Goal: Information Seeking & Learning: Learn about a topic

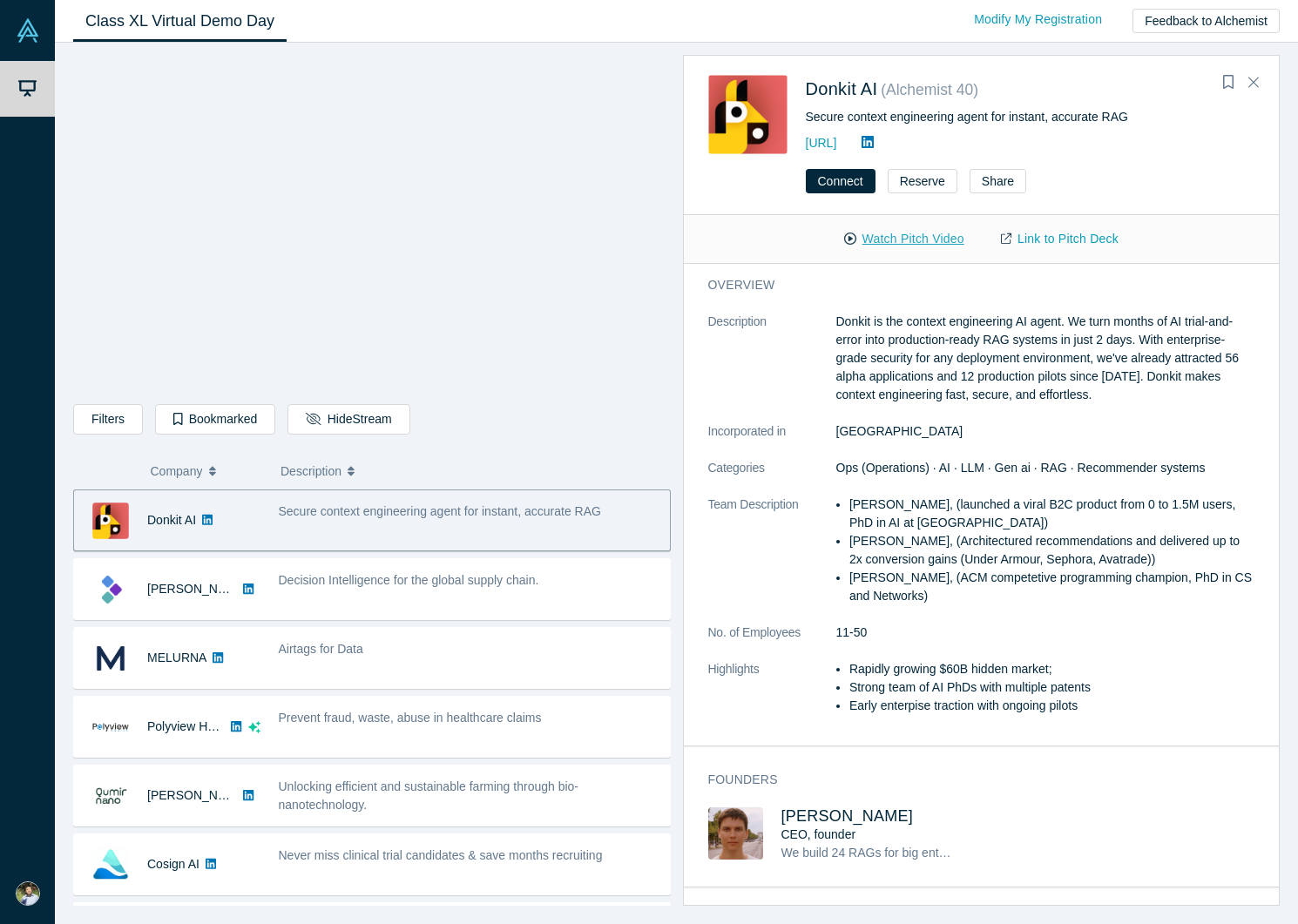
click at [912, 244] on button "Watch Pitch Video" at bounding box center [903, 239] width 157 height 31
click at [1093, 237] on link "Link to Pitch Deck" at bounding box center [1059, 239] width 154 height 31
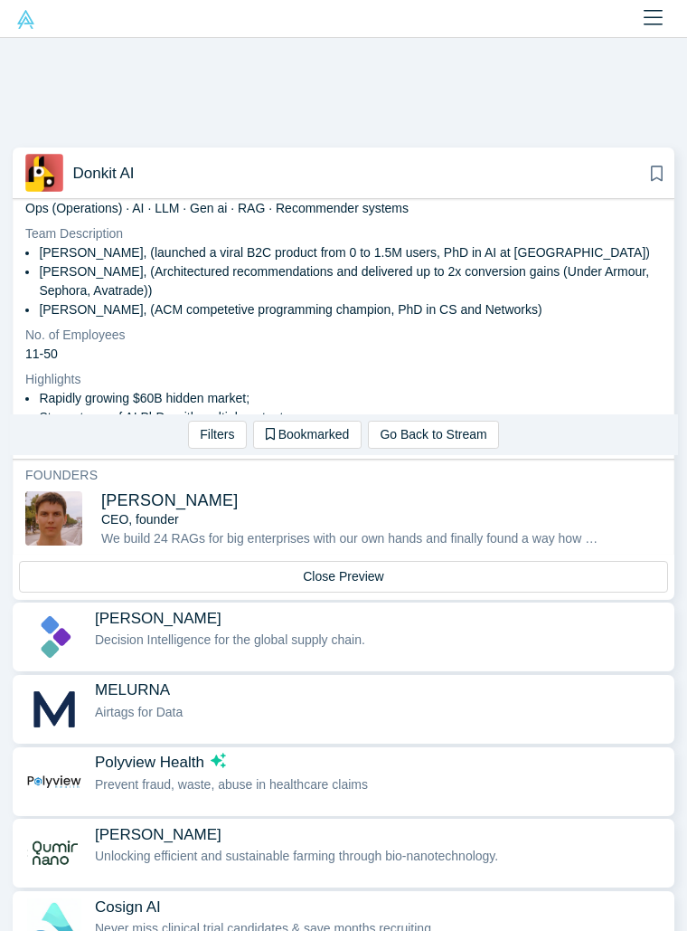
scroll to position [357, 0]
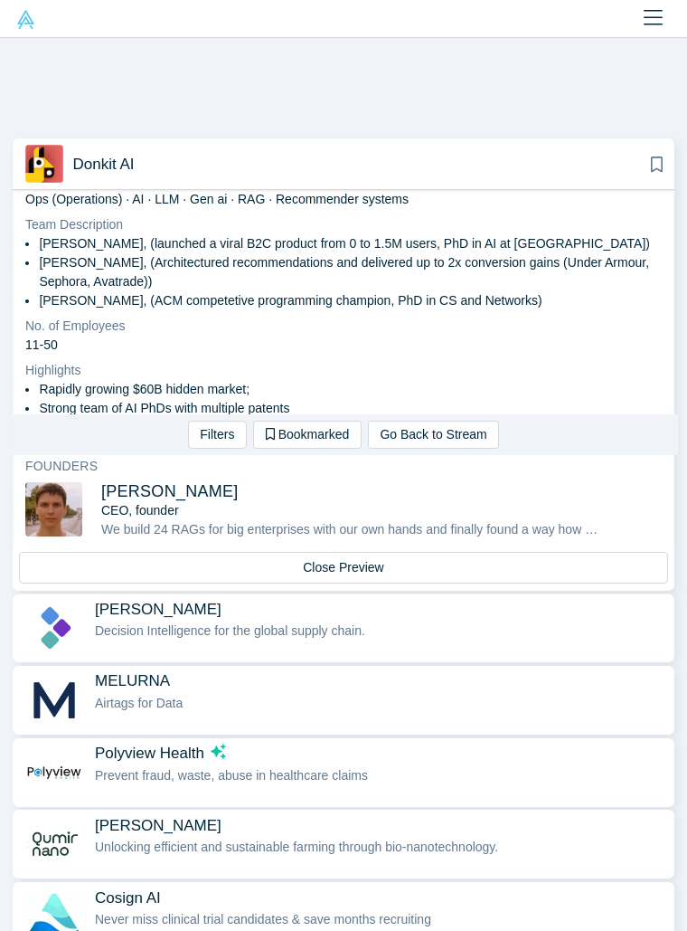
click at [199, 625] on span "Decision Intelligence for the global supply chain." at bounding box center [230, 630] width 270 height 14
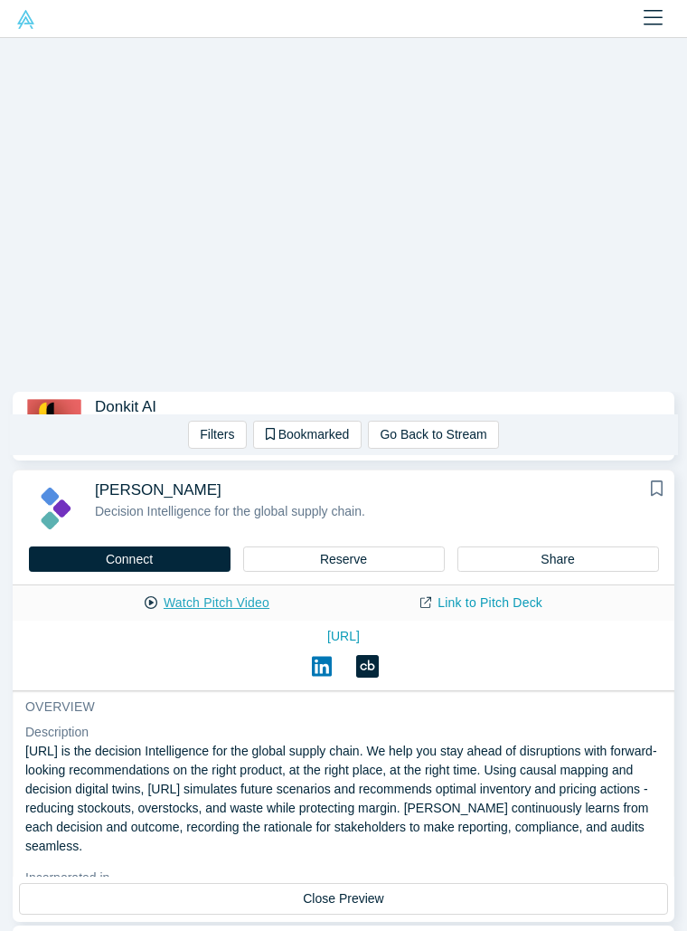
scroll to position [92, 0]
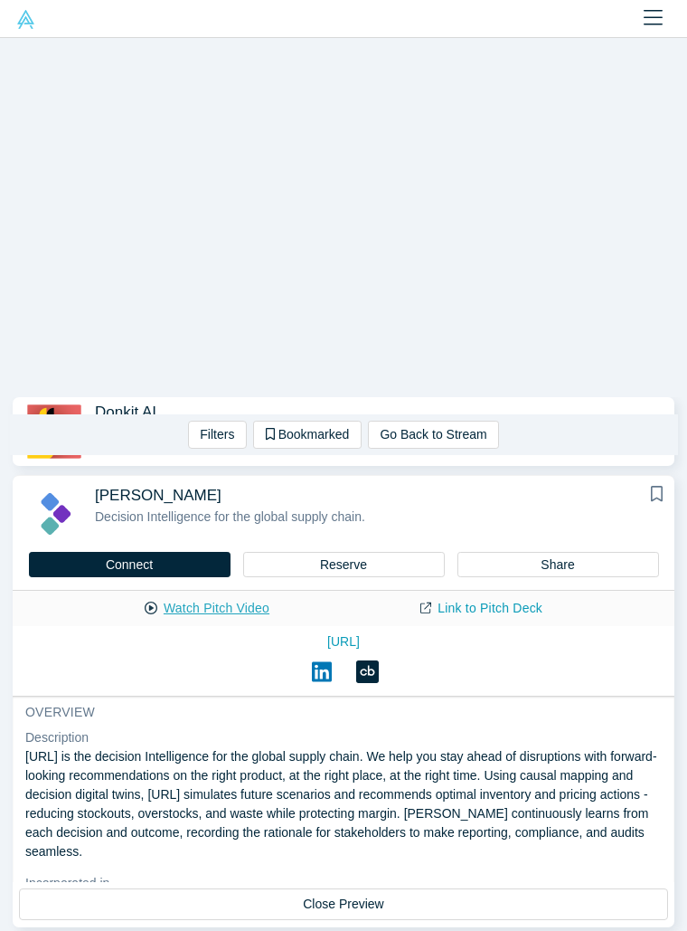
click at [198, 607] on button "Watch Pitch Video" at bounding box center [207, 608] width 163 height 32
copy p "Kimaru.ai"
drag, startPoint x: 25, startPoint y: 755, endPoint x: 79, endPoint y: 753, distance: 53.4
click at [79, 753] on p "[URL] is the decision Intelligence for the global supply chain. We help you sta…" at bounding box center [343, 804] width 637 height 114
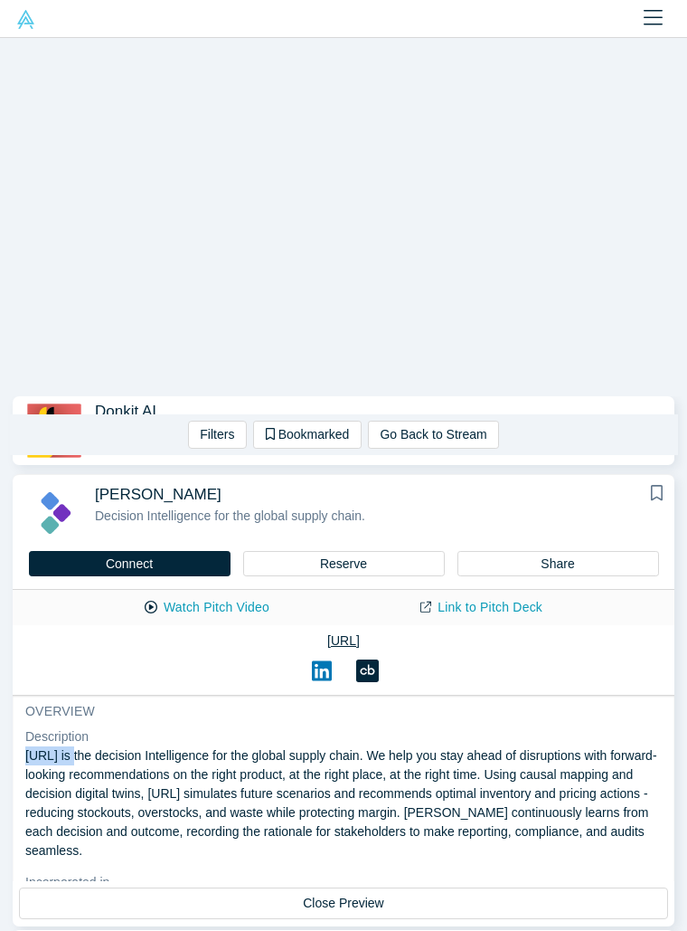
click at [330, 637] on link "[URL]" at bounding box center [343, 640] width 637 height 19
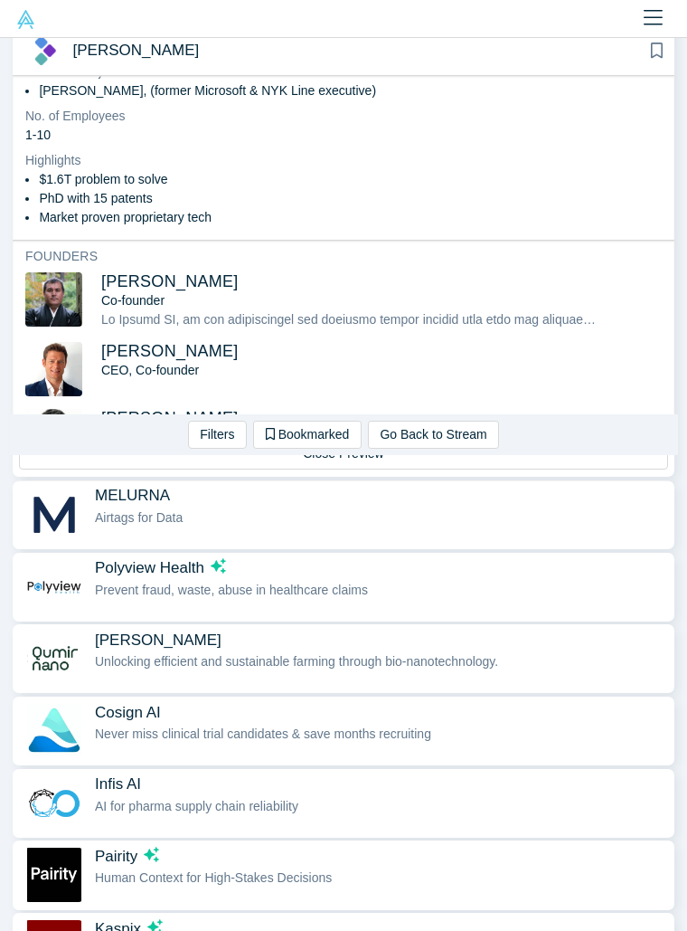
scroll to position [536, 0]
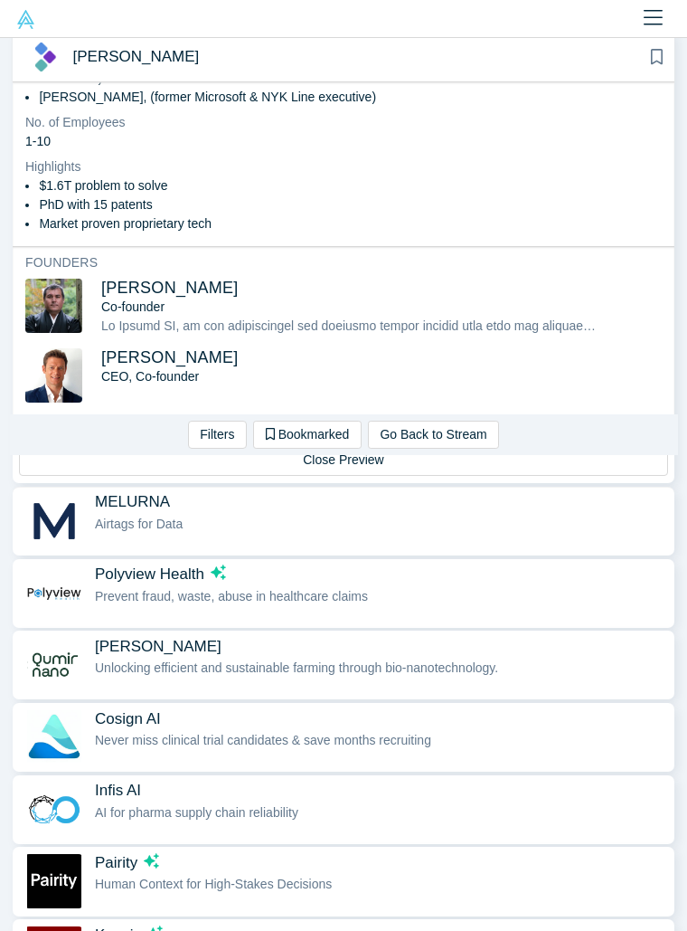
click at [407, 540] on div "MELURNA Airtags for Data" at bounding box center [380, 520] width 571 height 57
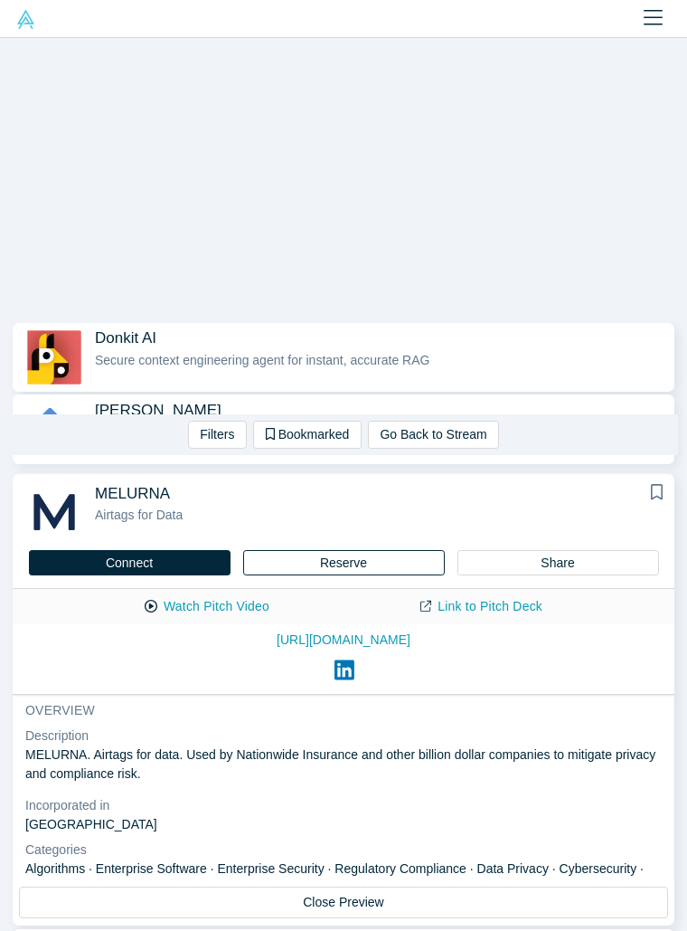
scroll to position [169, 0]
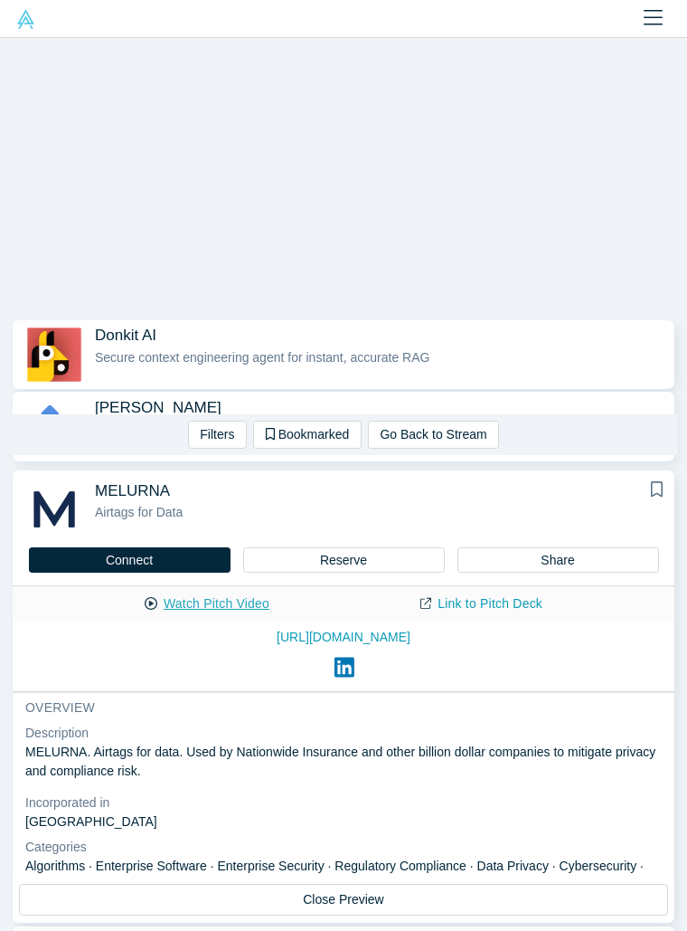
click at [222, 601] on button "Watch Pitch Video" at bounding box center [207, 604] width 163 height 32
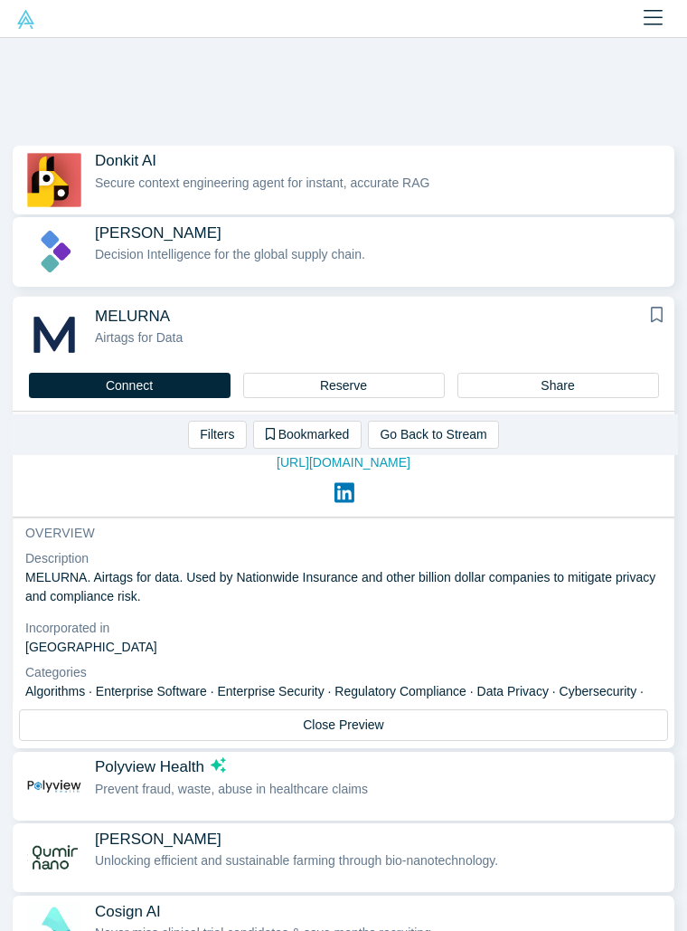
scroll to position [80, 0]
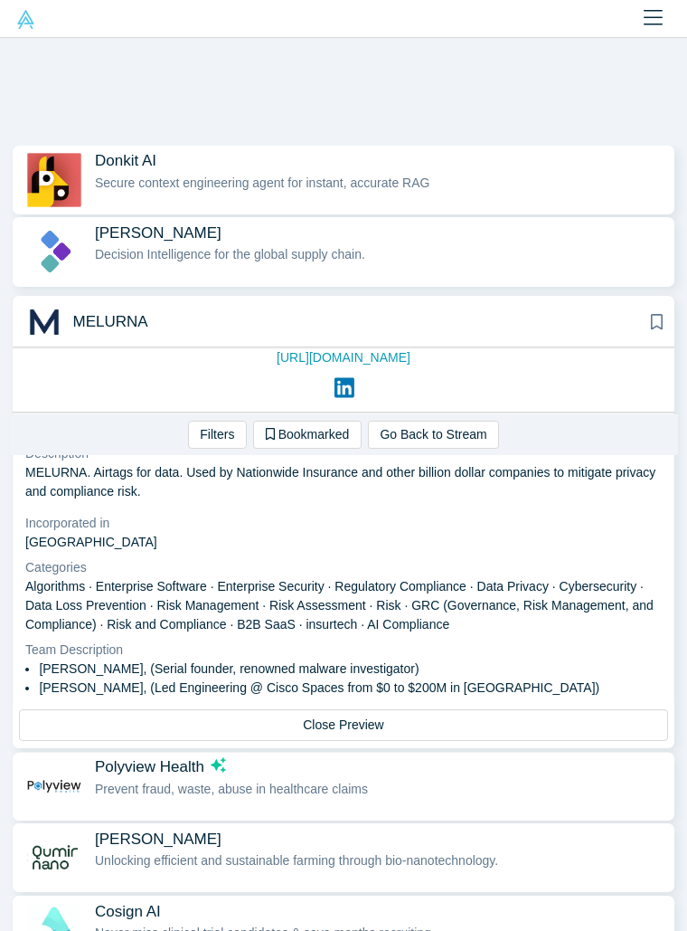
click at [109, 773] on span "Polyview Health" at bounding box center [149, 766] width 109 height 19
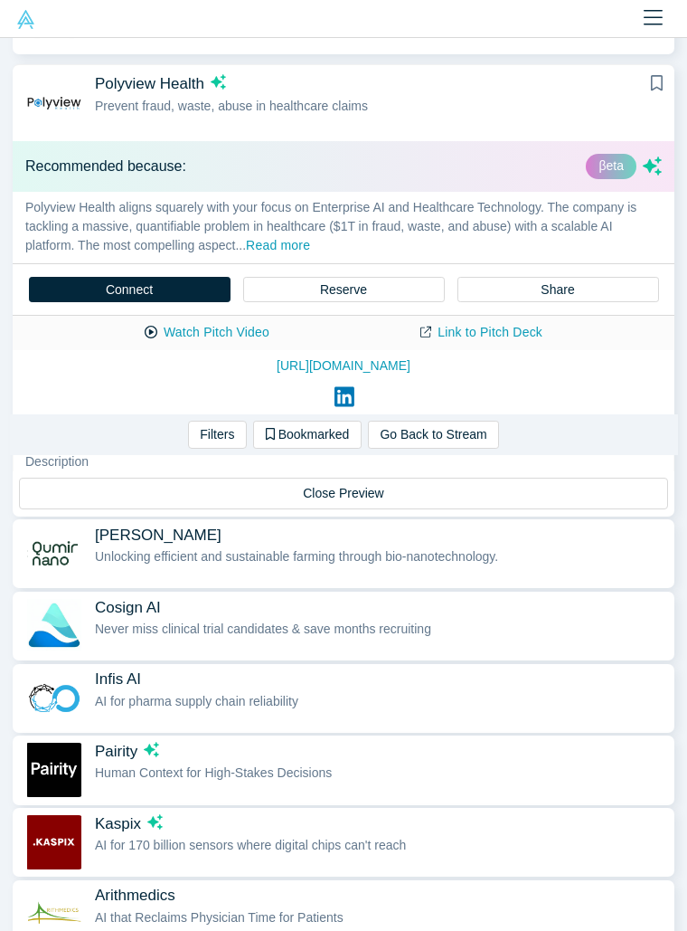
scroll to position [668, 0]
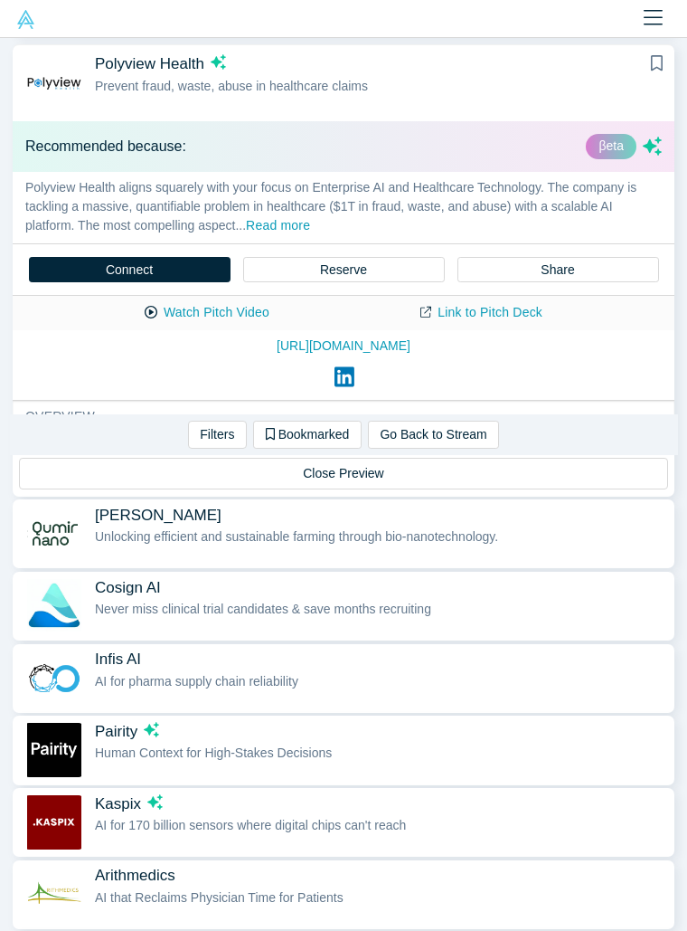
click at [300, 478] on button "Close Preview" at bounding box center [343, 474] width 649 height 32
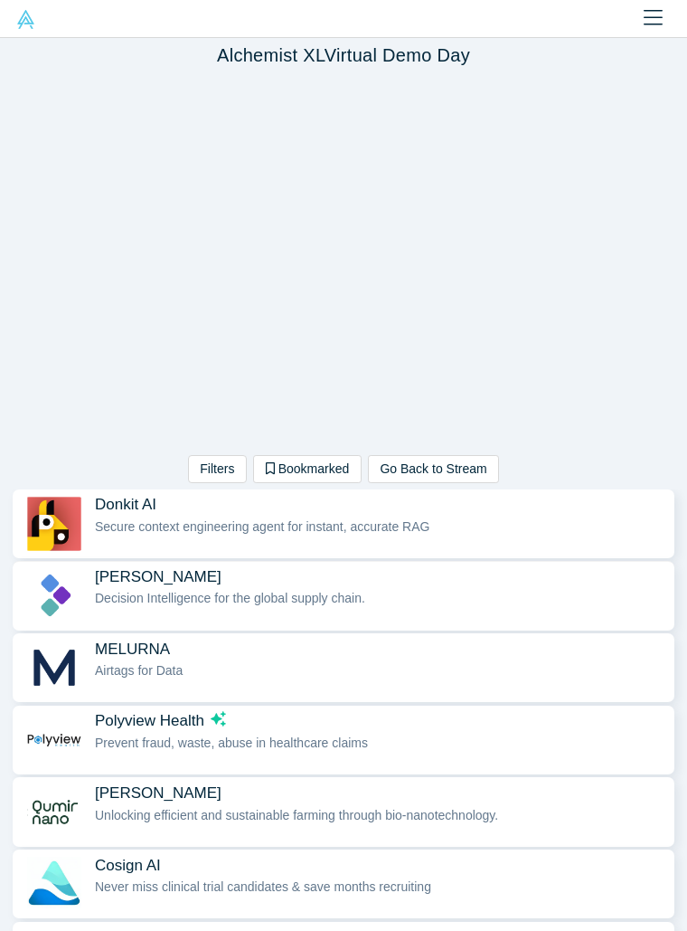
scroll to position [122, 0]
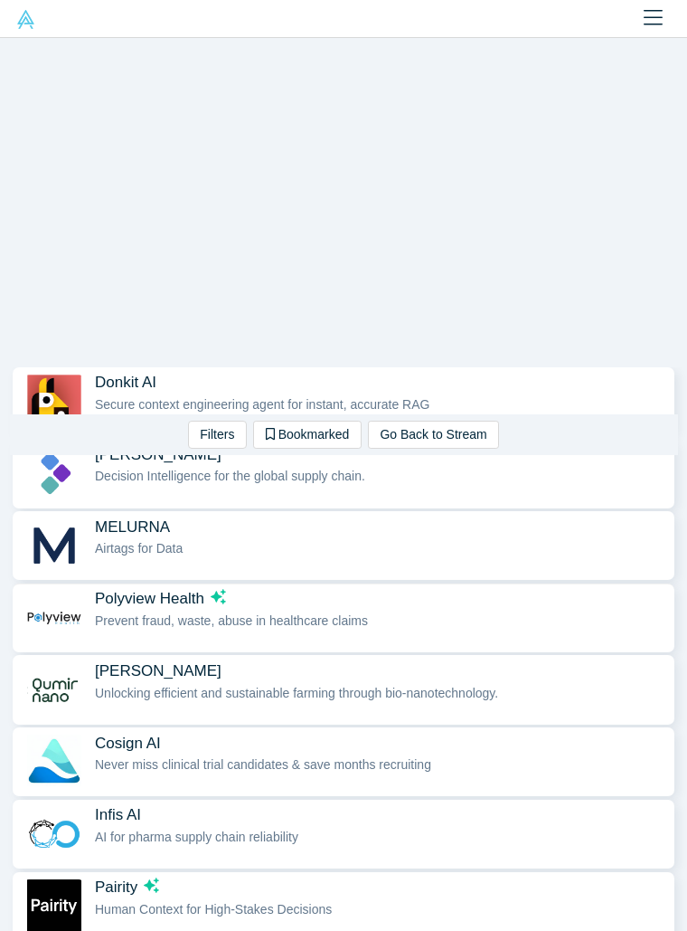
click at [238, 601] on span "Polyview Health" at bounding box center [380, 598] width 571 height 19
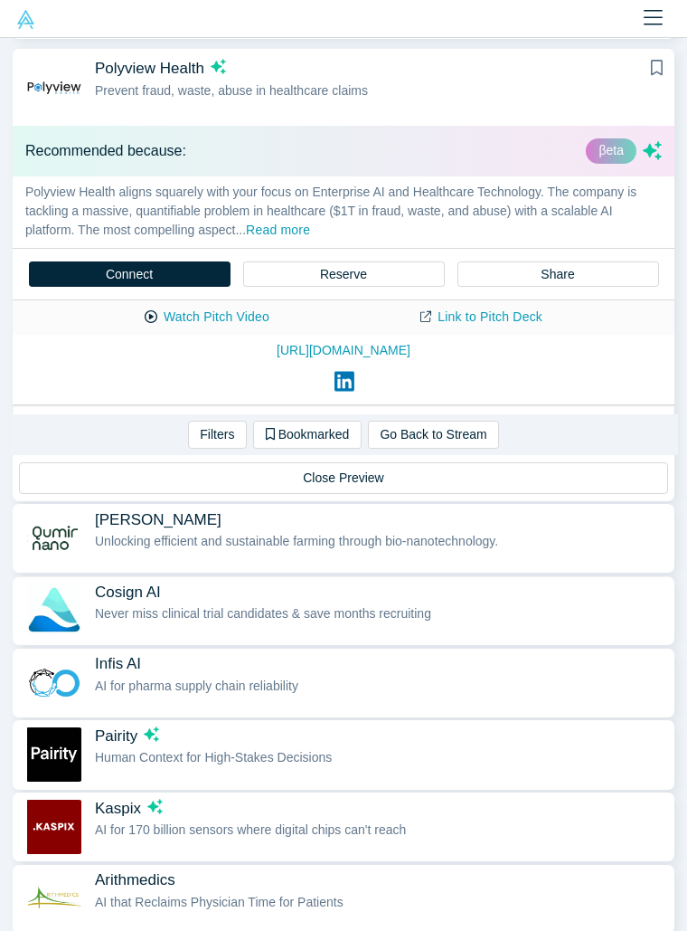
scroll to position [668, 0]
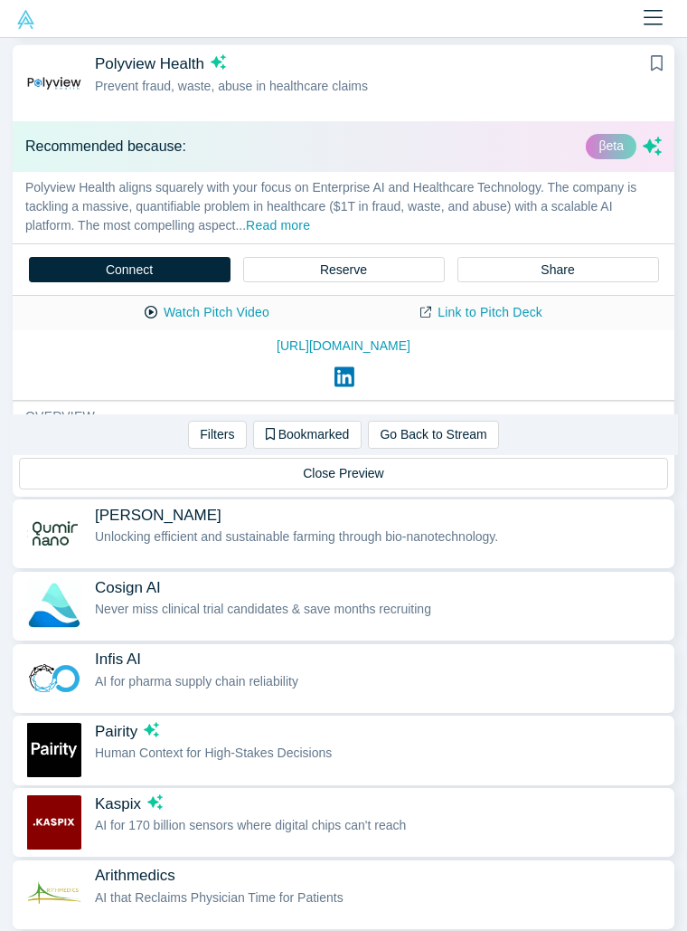
click at [324, 482] on button "Close Preview" at bounding box center [343, 474] width 649 height 32
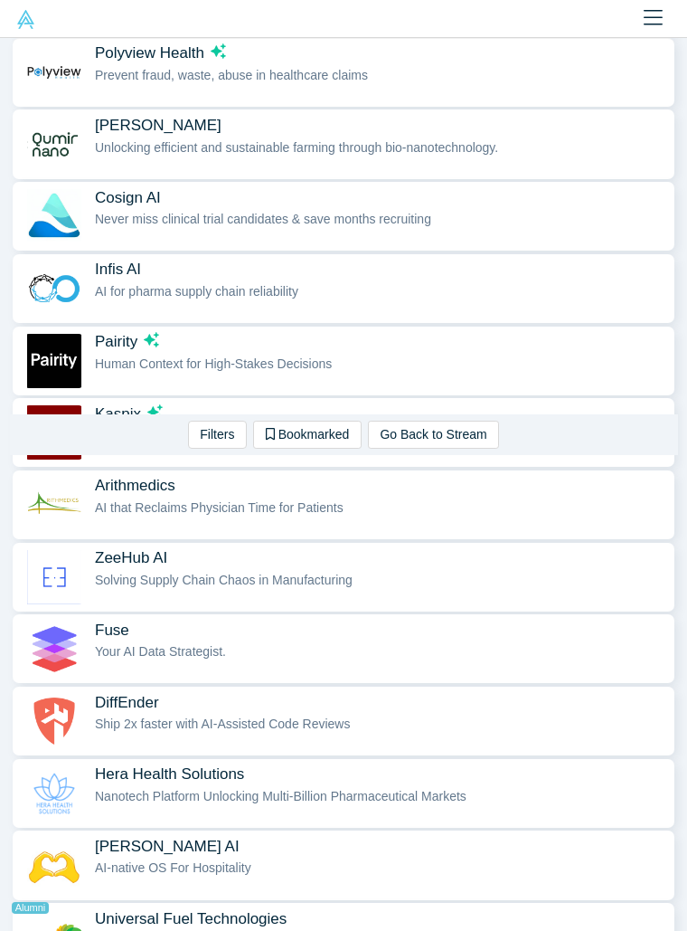
scroll to position [437, 0]
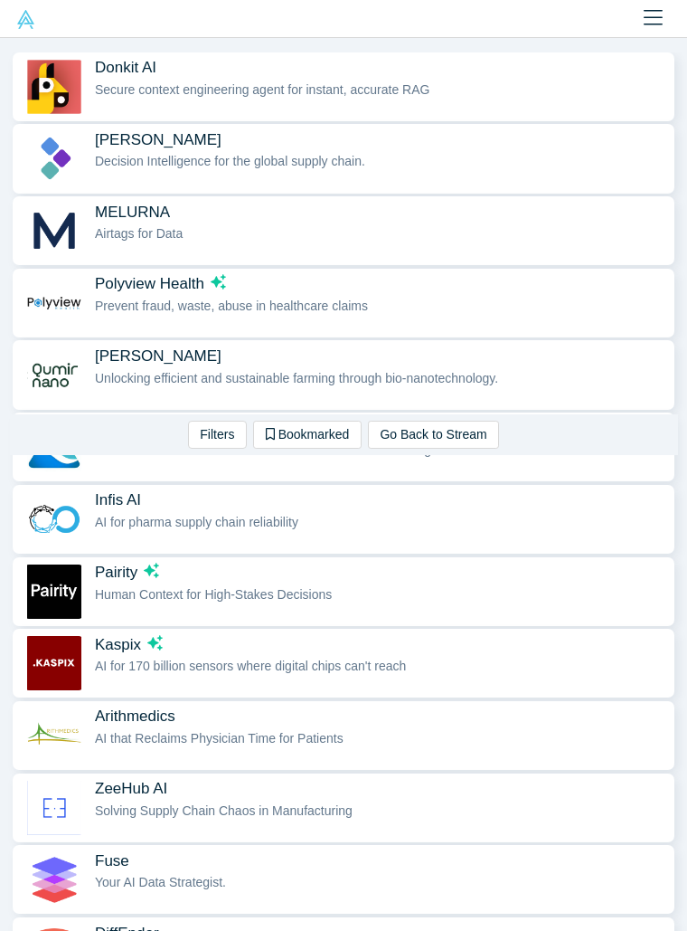
click at [2, 213] on div "Filters AI Artificial Intelligence AI (Artificial Intelligence) B2B SaaS Data A…" at bounding box center [343, 246] width 687 height 417
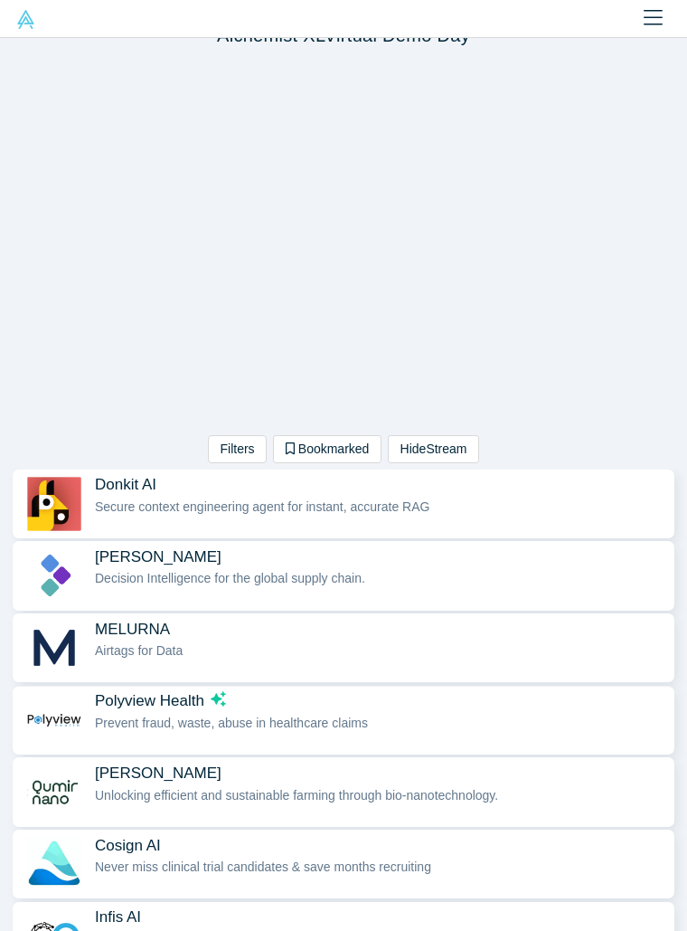
click at [185, 732] on div "Polyview Health Prevent fraud, waste, abuse in healthcare claims" at bounding box center [380, 719] width 571 height 57
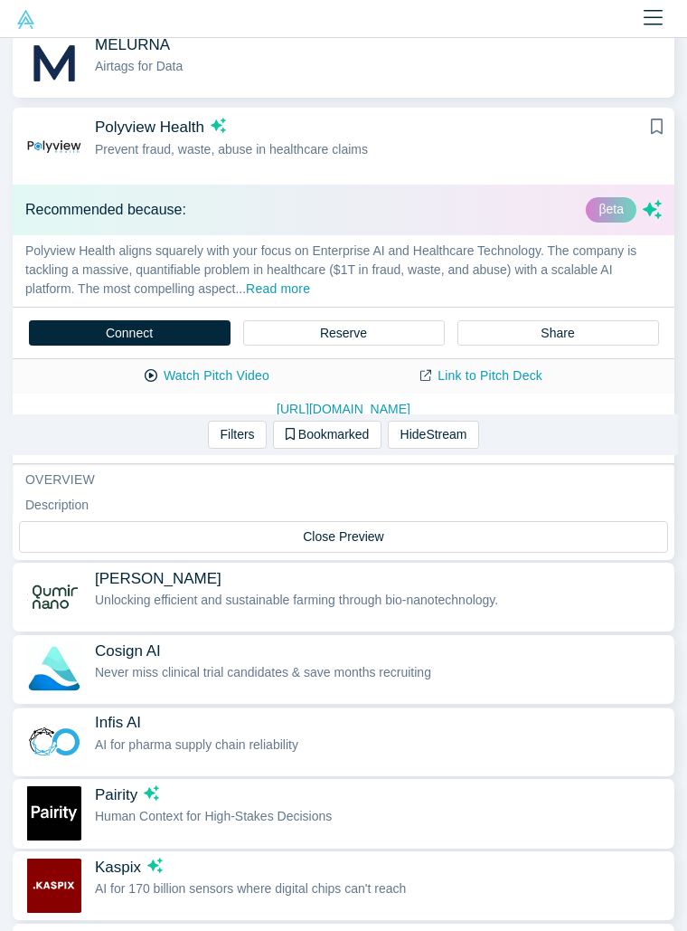
scroll to position [668, 0]
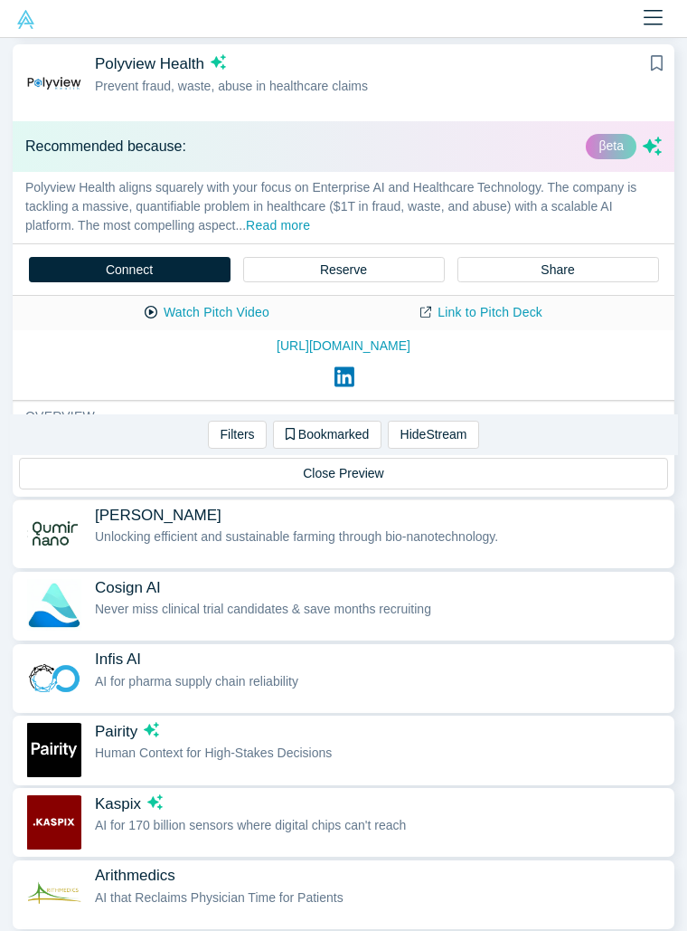
click at [162, 535] on span "Unlocking efficient and sustainable farming through bio-nanotechnology." at bounding box center [296, 536] width 403 height 14
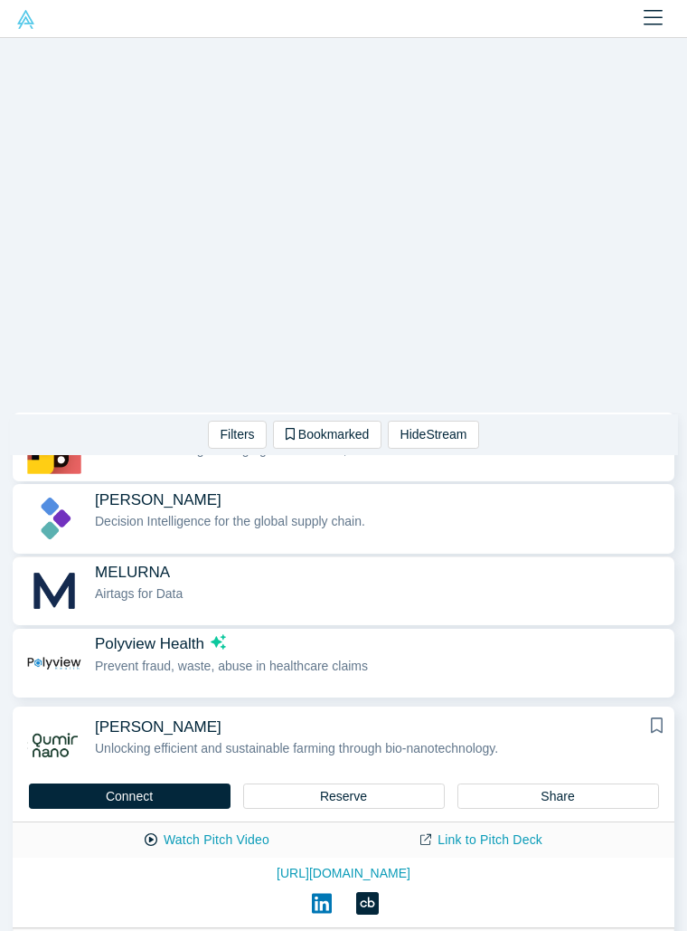
scroll to position [82, 0]
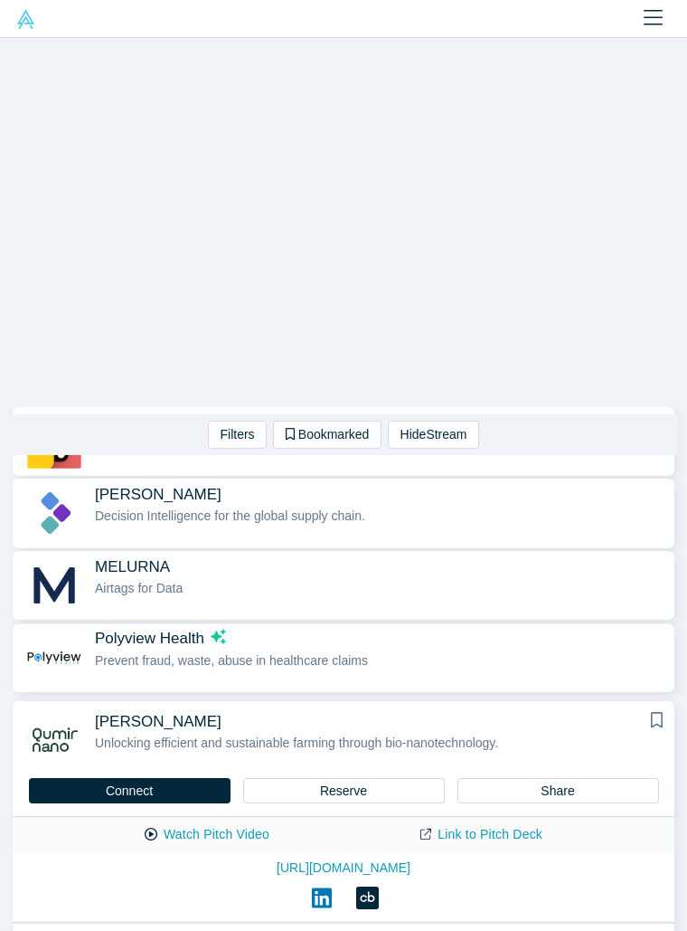
click at [178, 653] on span "Prevent fraud, waste, abuse in healthcare claims" at bounding box center [231, 660] width 273 height 14
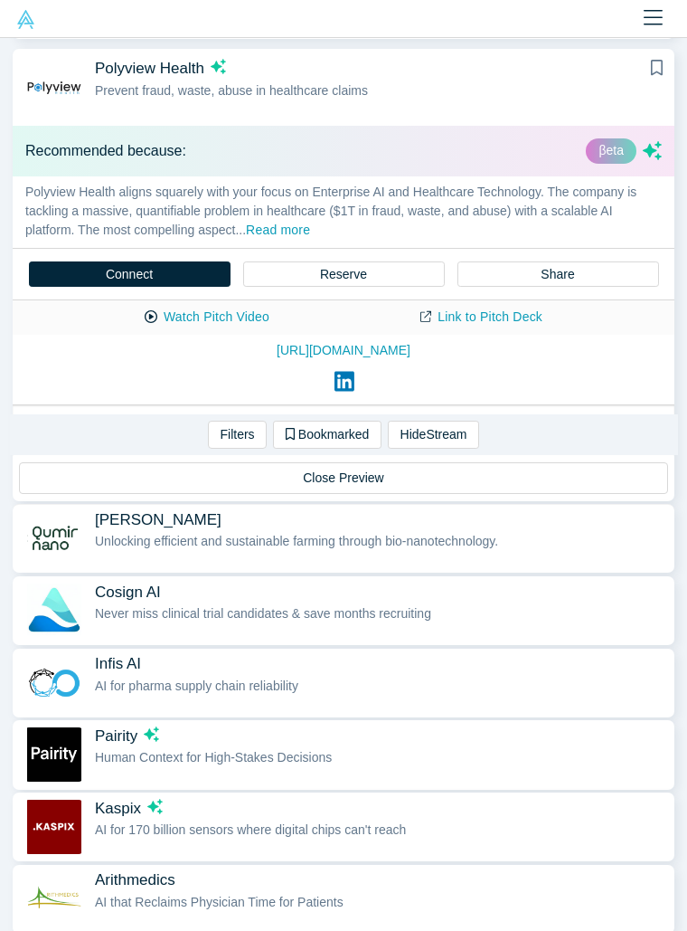
click at [196, 525] on span "[PERSON_NAME]" at bounding box center [380, 519] width 571 height 19
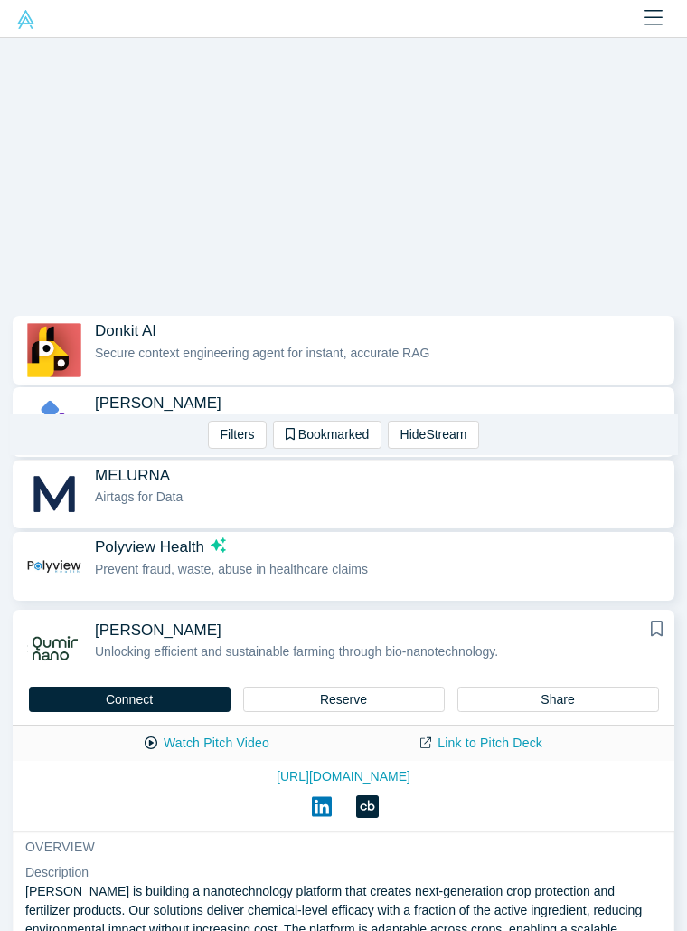
scroll to position [216, 0]
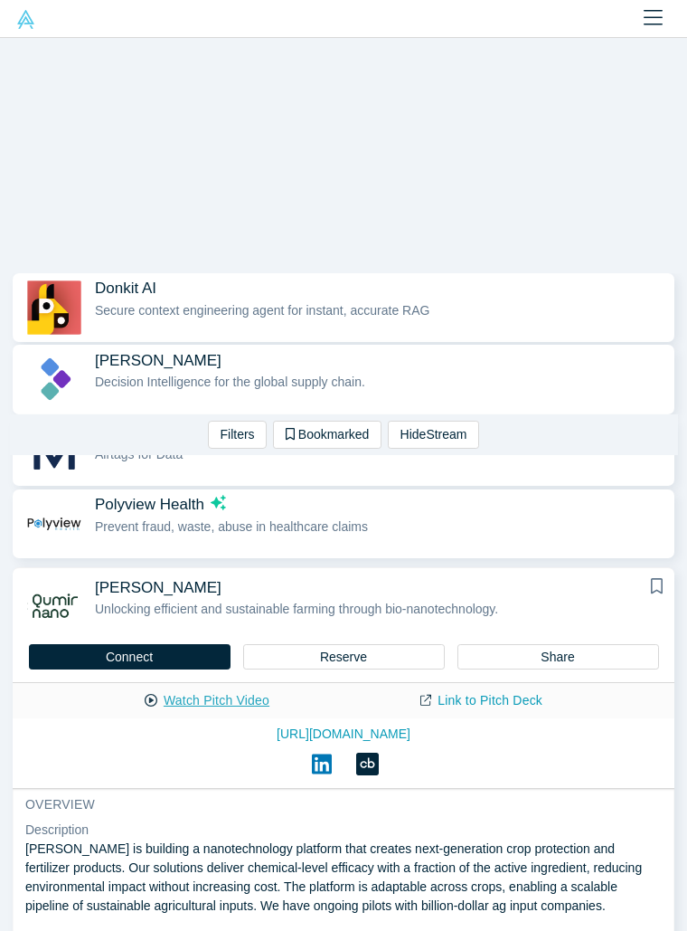
drag, startPoint x: 201, startPoint y: 697, endPoint x: 192, endPoint y: 687, distance: 14.1
click at [200, 696] on button "Watch Pitch Video" at bounding box center [207, 701] width 163 height 32
click at [325, 769] on icon at bounding box center [322, 764] width 20 height 20
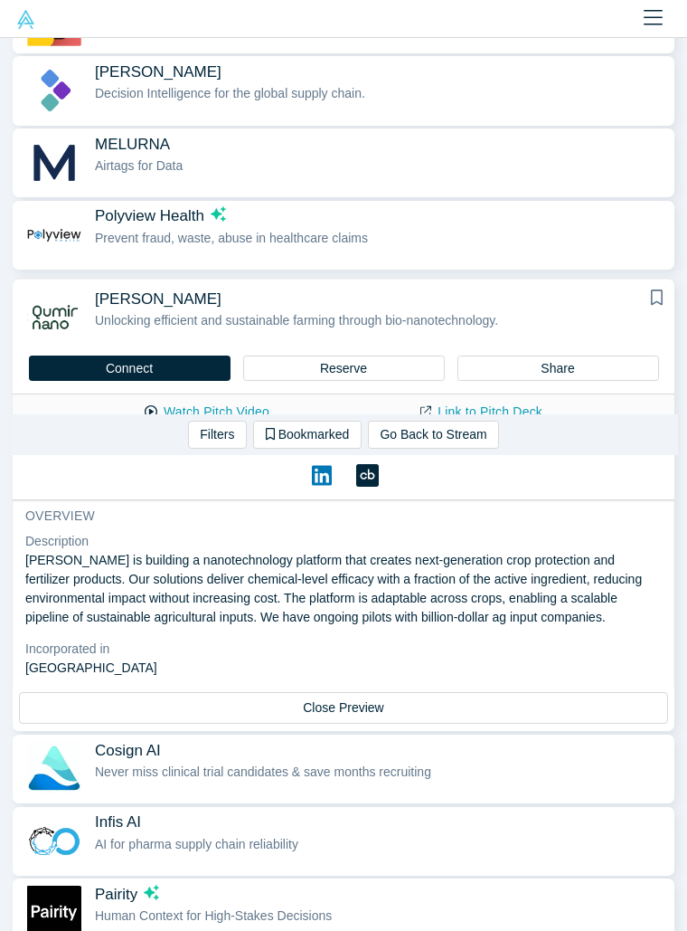
scroll to position [74, 0]
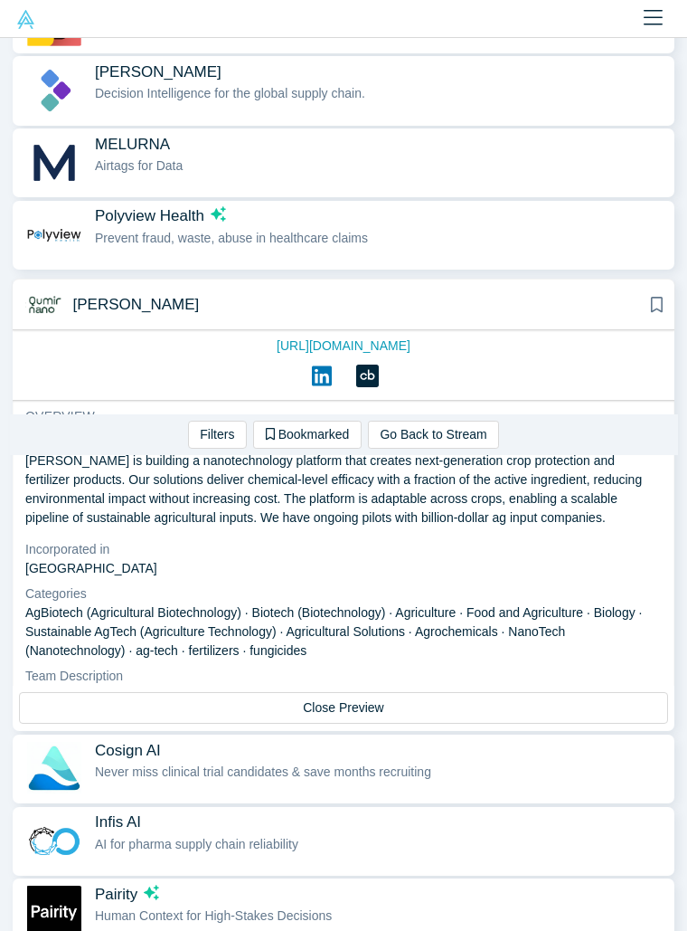
click at [239, 751] on span "Cosign AI" at bounding box center [380, 750] width 571 height 19
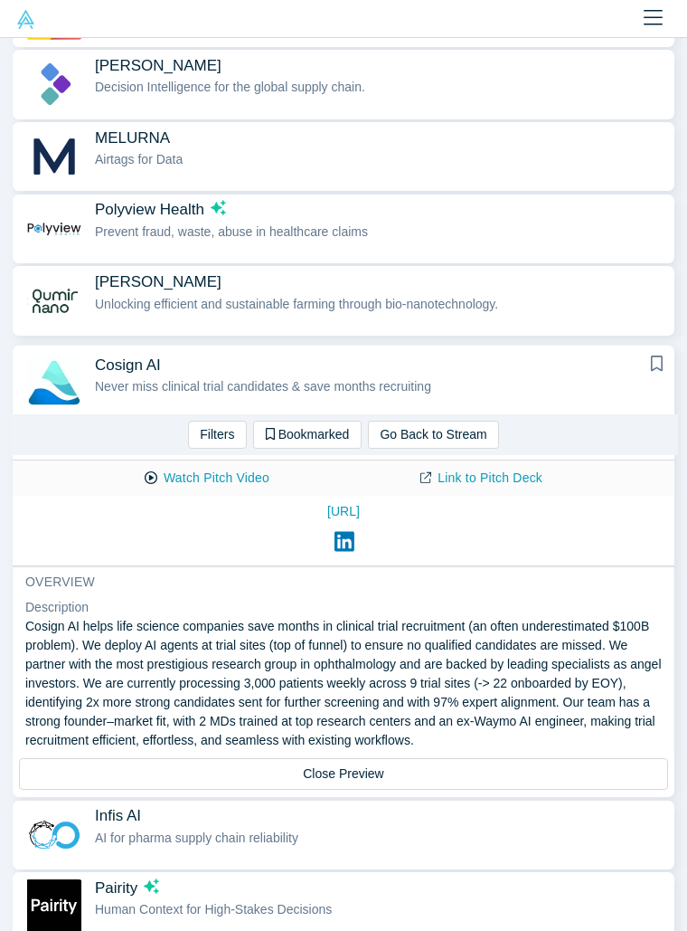
scroll to position [508, 0]
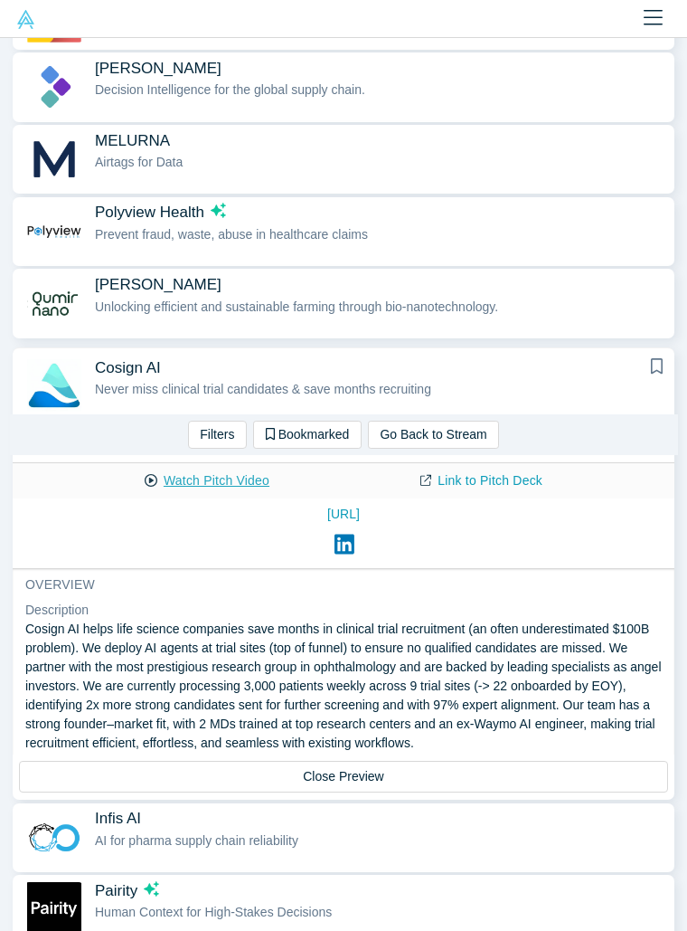
click at [243, 468] on button "Watch Pitch Video" at bounding box center [207, 481] width 163 height 32
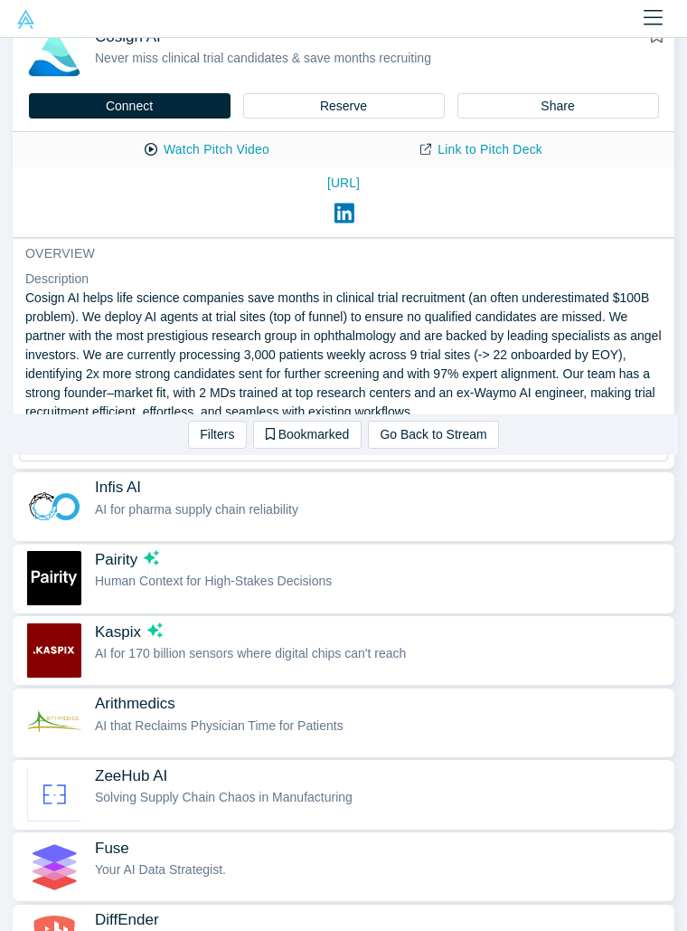
scroll to position [838, 0]
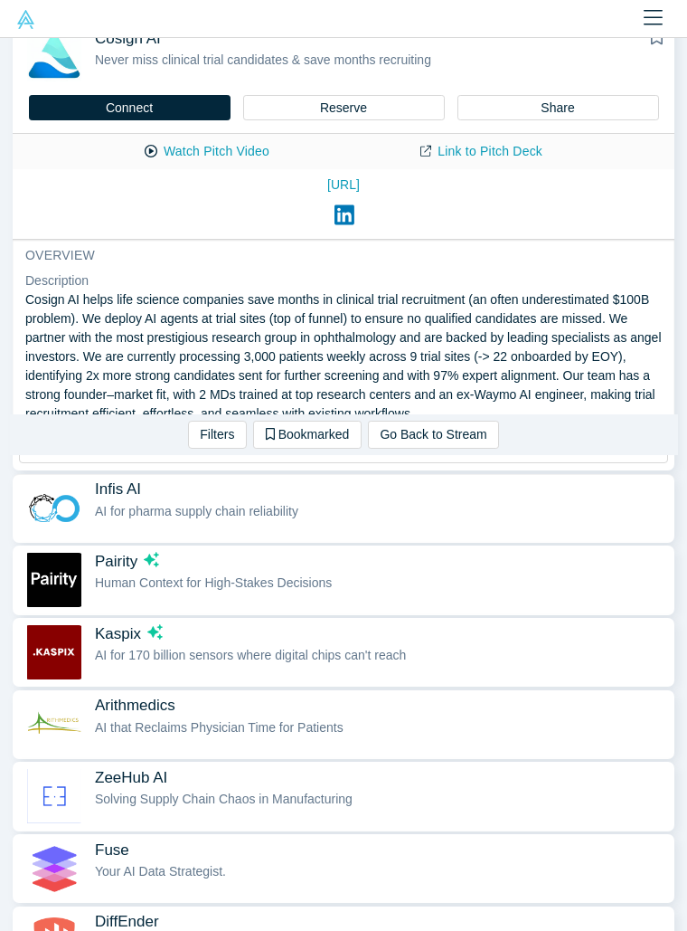
click at [184, 508] on span "AI for pharma supply chain reliability" at bounding box center [197, 511] width 204 height 14
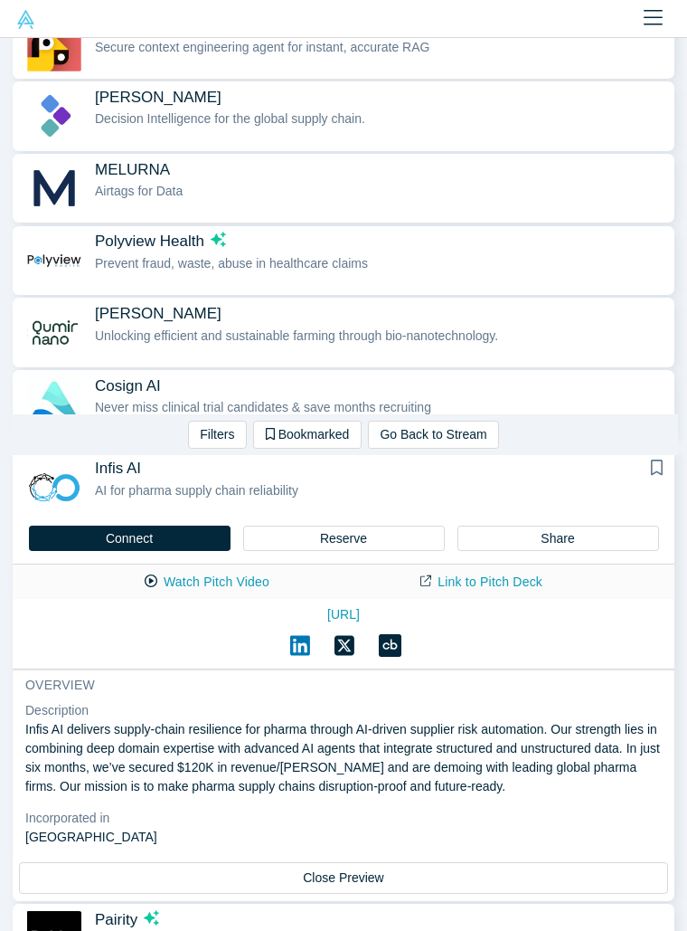
scroll to position [482, 0]
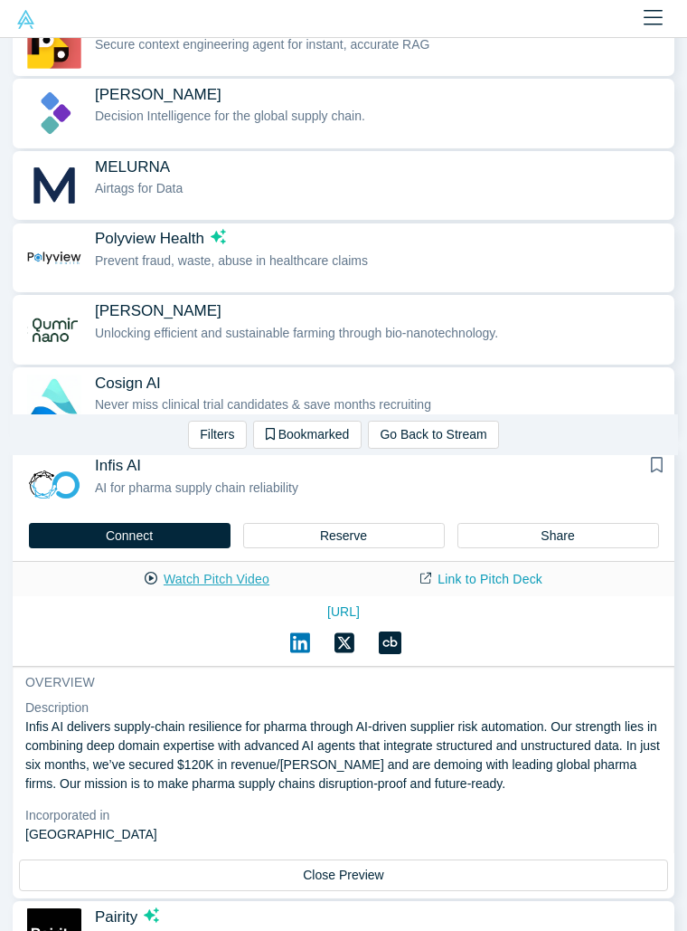
click at [197, 578] on button "Watch Pitch Video" at bounding box center [207, 580] width 163 height 32
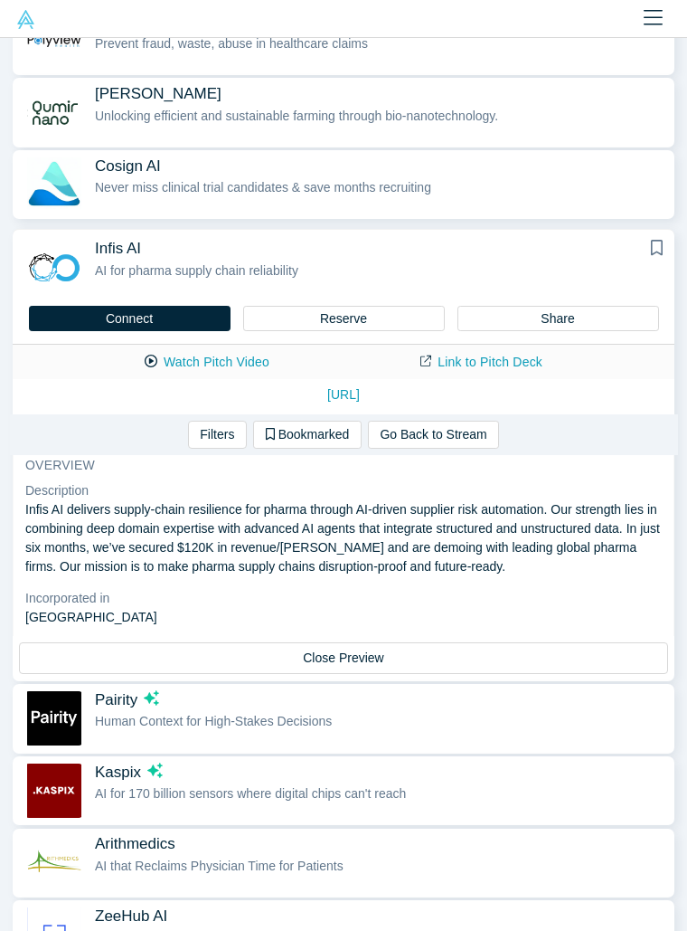
scroll to position [706, 0]
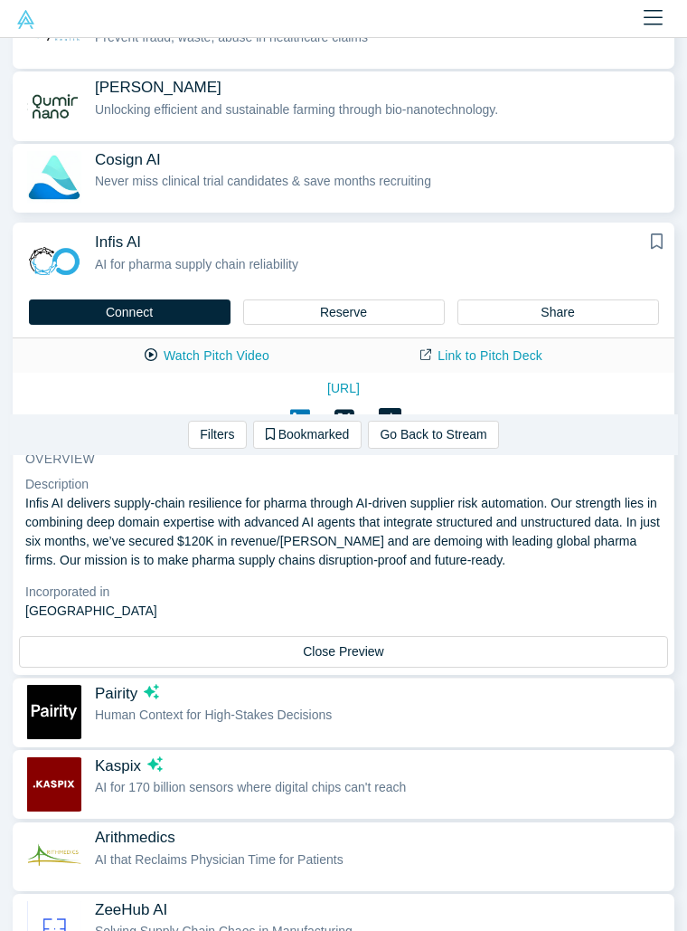
click at [170, 700] on span "Pairity" at bounding box center [380, 693] width 571 height 19
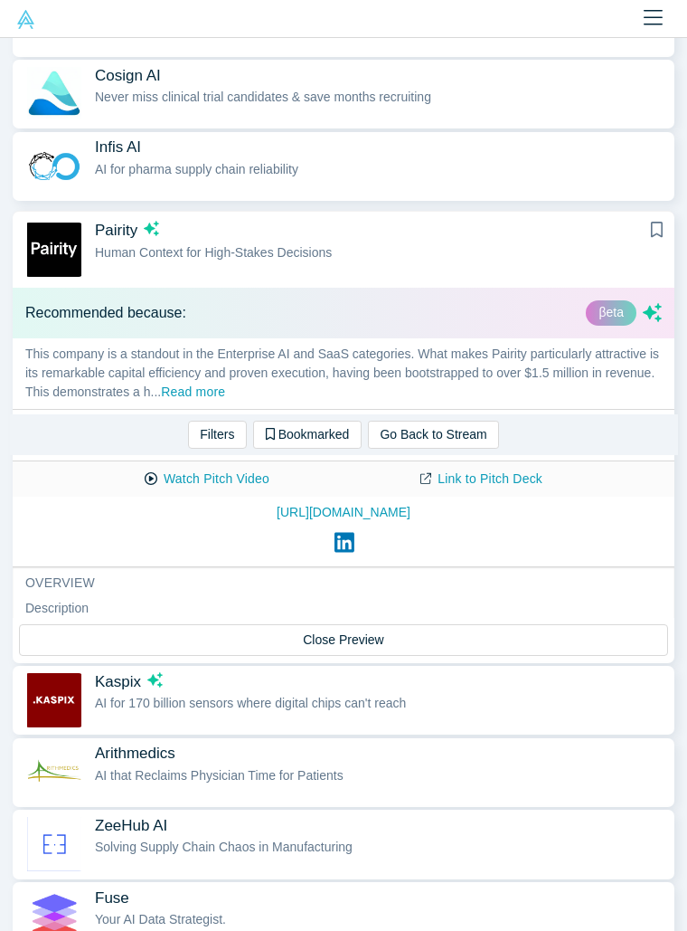
scroll to position [753, 0]
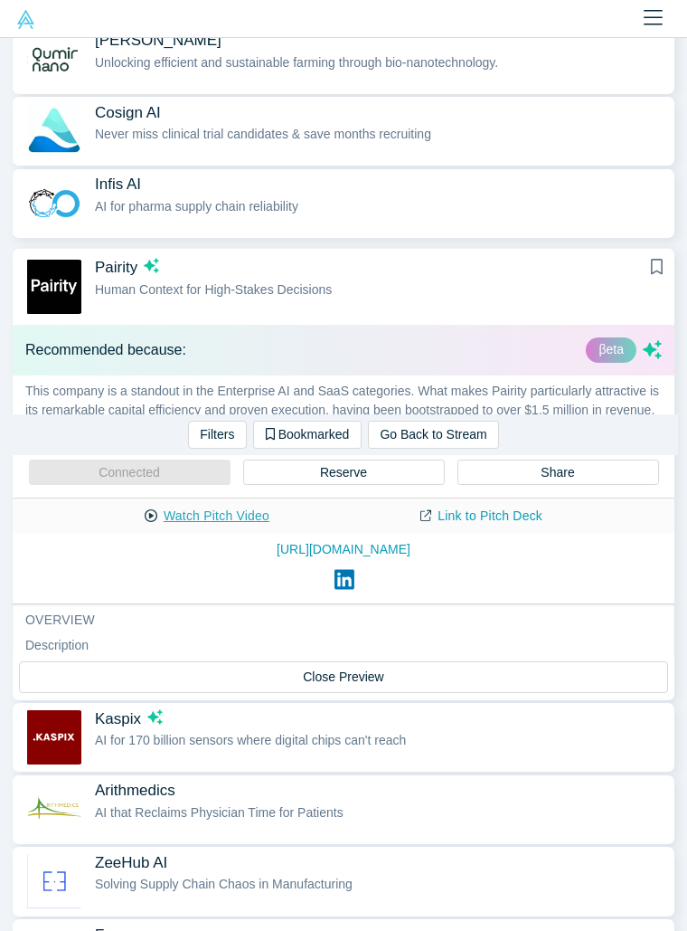
click at [227, 518] on button "Watch Pitch Video" at bounding box center [207, 516] width 163 height 32
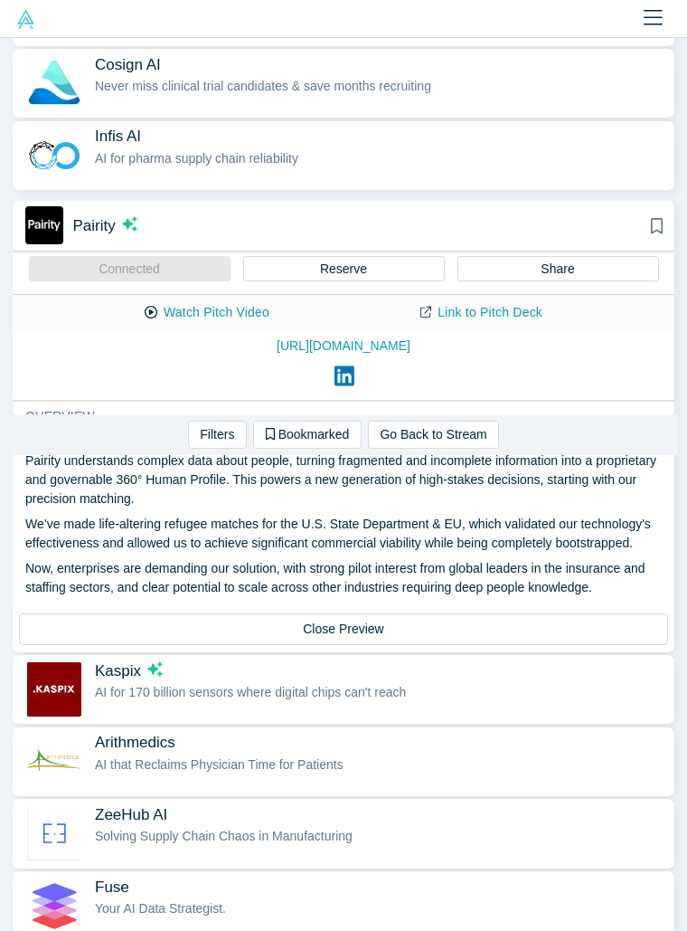
scroll to position [216, 0]
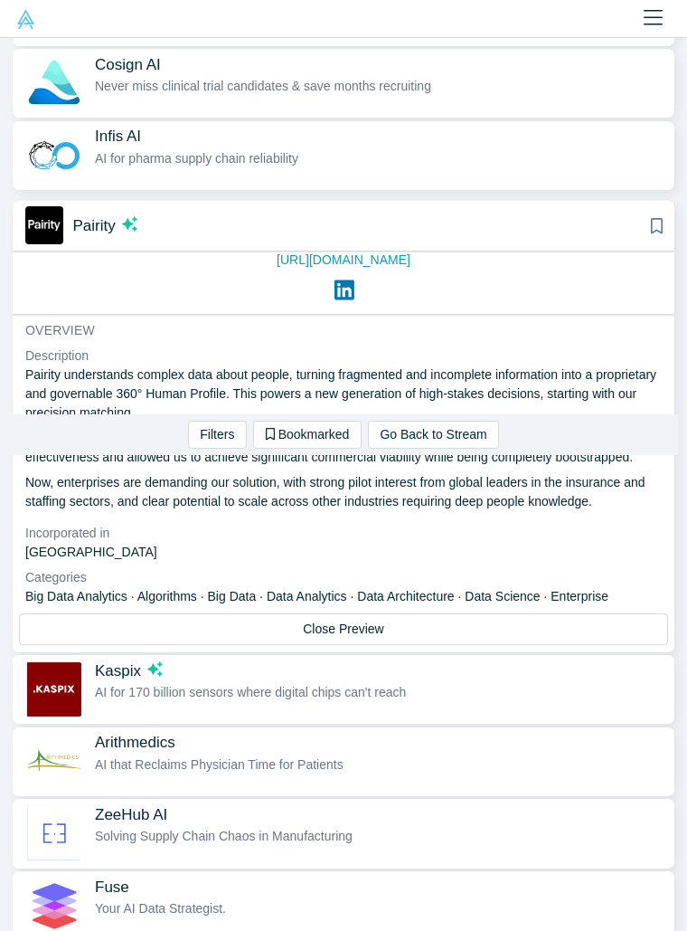
click at [213, 695] on span "AI for 170 billion sensors where digital chips can't reach" at bounding box center [250, 692] width 311 height 14
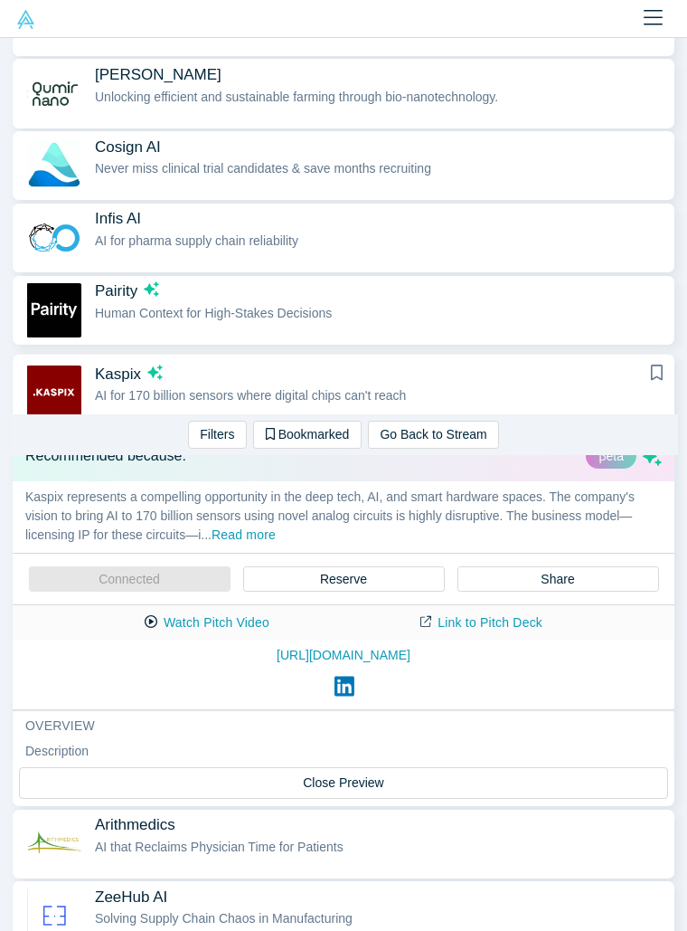
scroll to position [604, 0]
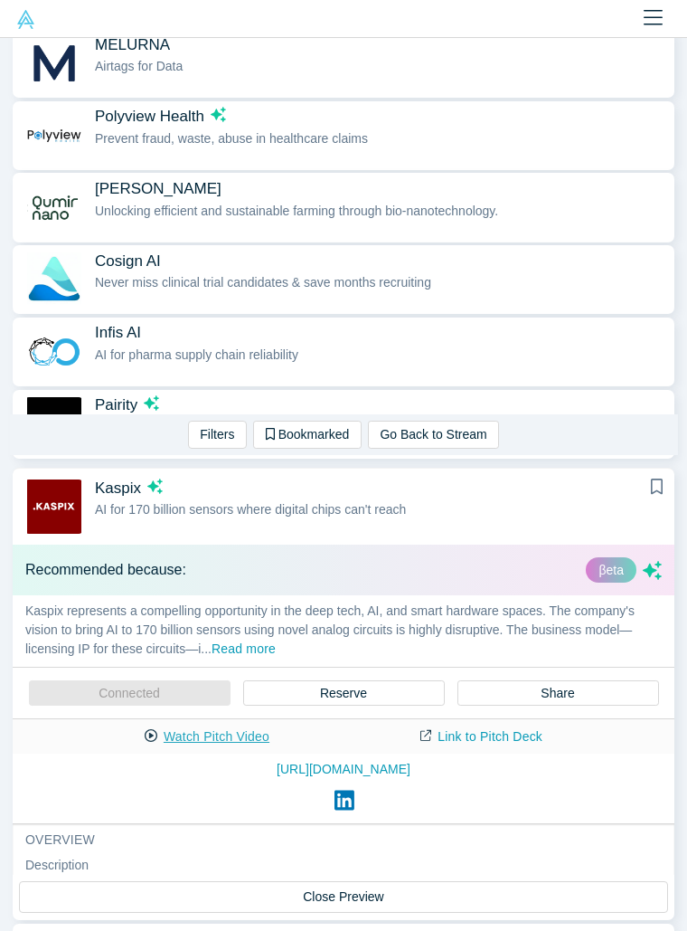
click at [248, 731] on button "Watch Pitch Video" at bounding box center [207, 737] width 163 height 32
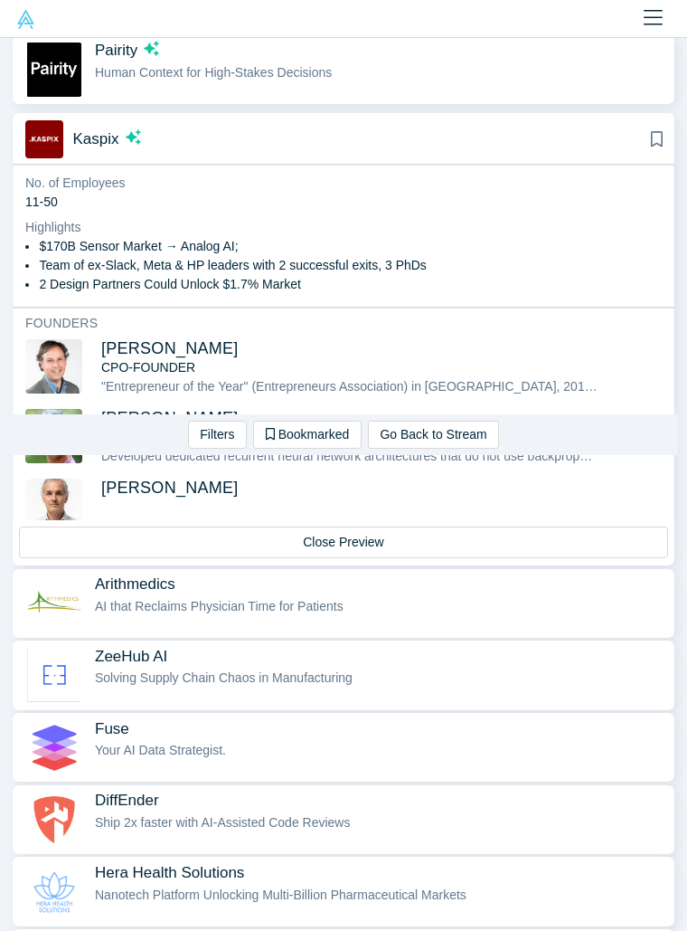
scroll to position [967, 0]
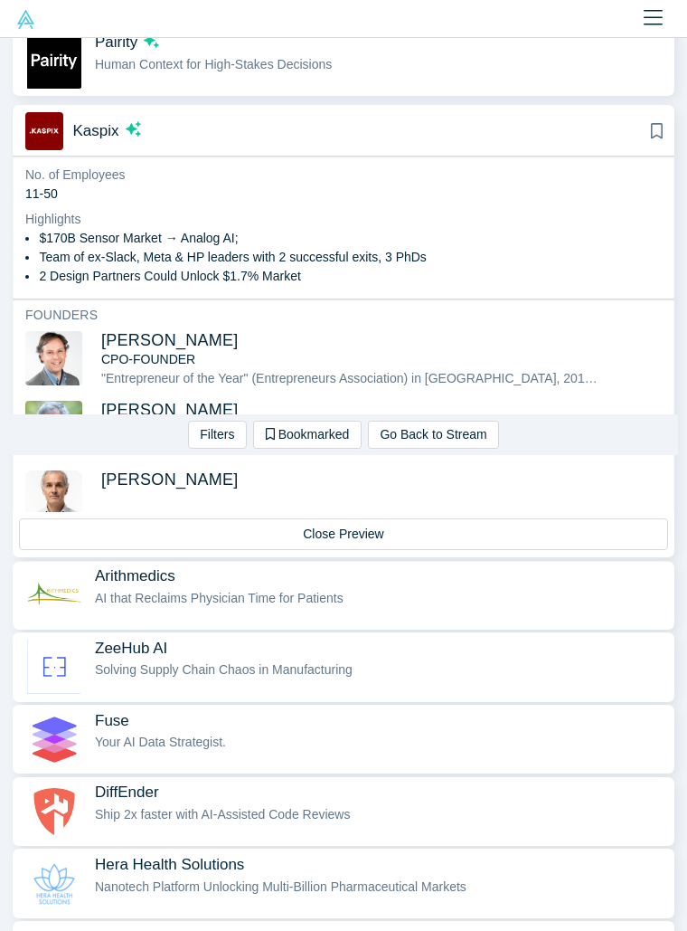
click at [248, 597] on span "AI that Reclaims Physician Time for Patients" at bounding box center [219, 598] width 249 height 14
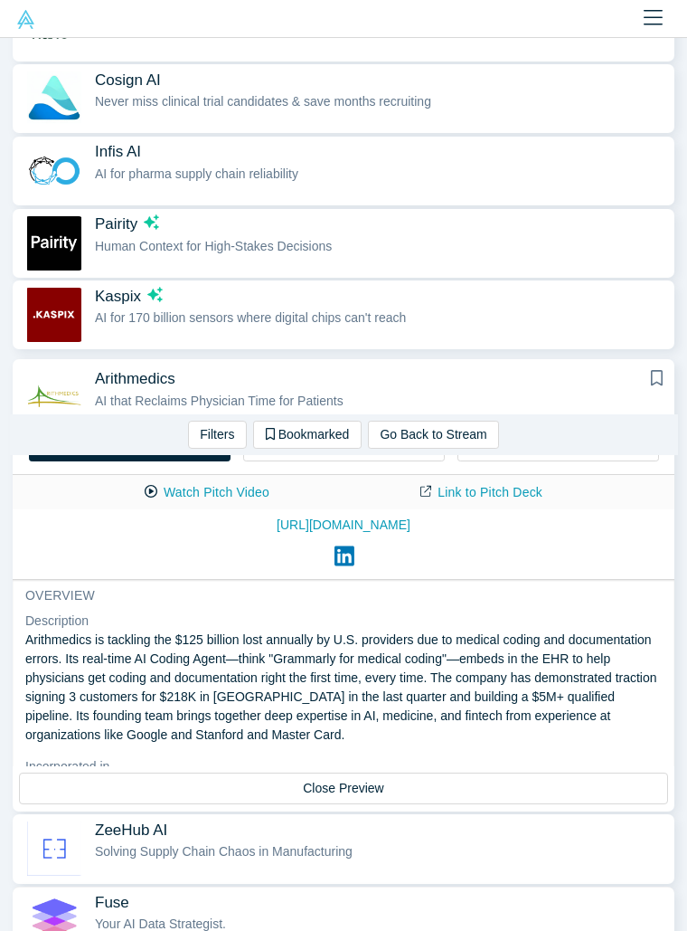
scroll to position [783, 0]
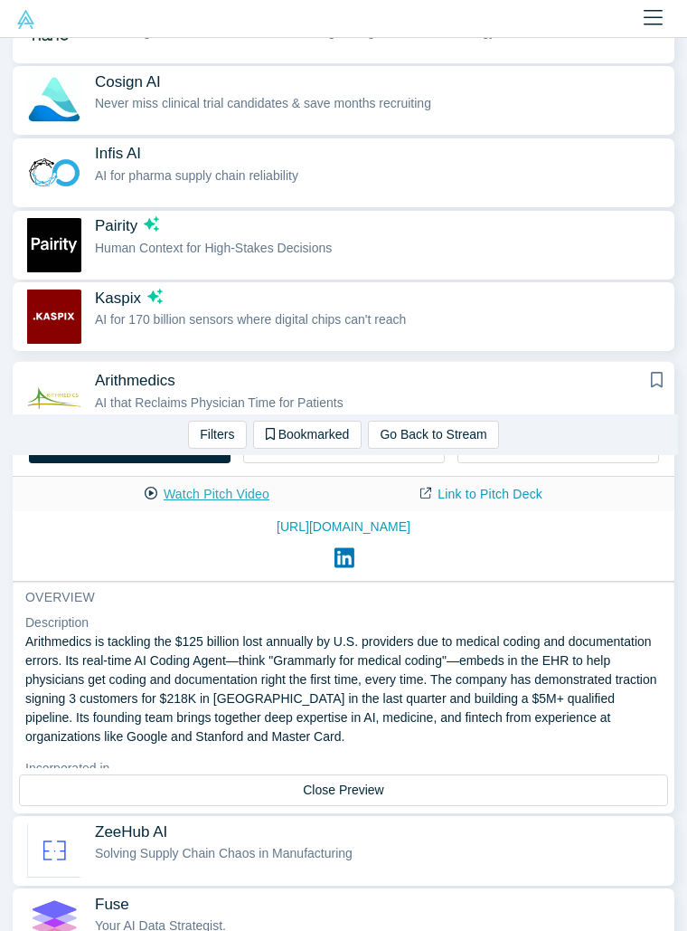
click at [186, 497] on button "Watch Pitch Video" at bounding box center [207, 494] width 163 height 32
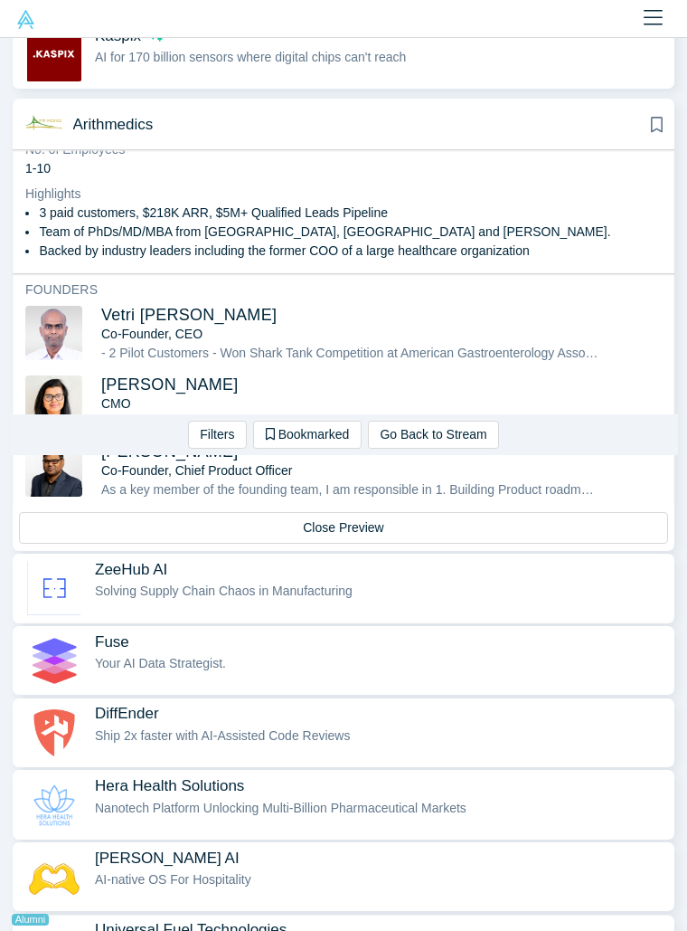
scroll to position [1025, 0]
